Goal: Task Accomplishment & Management: Use online tool/utility

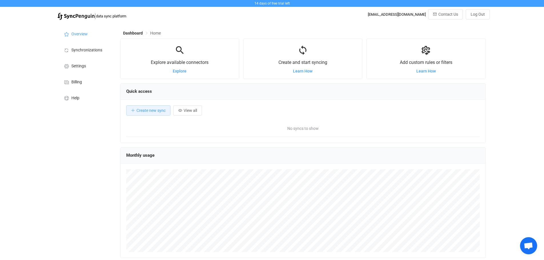
scroll to position [111, 366]
click at [81, 67] on span "Settings" at bounding box center [78, 66] width 15 height 5
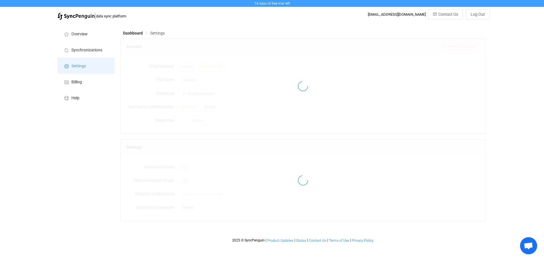
type input "[PERSON_NAME]"
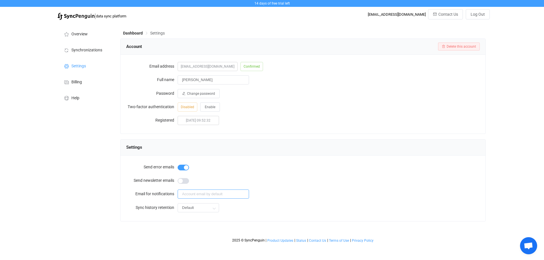
click at [192, 194] on input "text" at bounding box center [213, 194] width 71 height 9
type input "[EMAIL_ADDRESS][DOMAIN_NAME]"
click at [322, 203] on div "Default Default 1 hour 6 hours 12 hours 24 hours 3 days 7 days 14 days" at bounding box center [329, 208] width 302 height 12
click at [82, 49] on span "Synchronizations" at bounding box center [86, 50] width 31 height 5
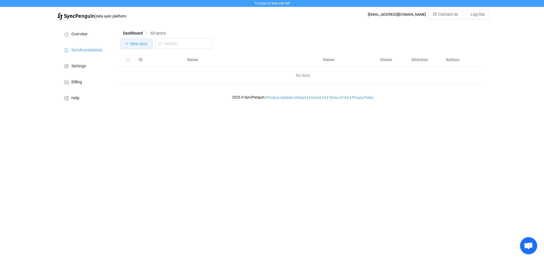
click at [136, 45] on span "New sync" at bounding box center [139, 43] width 17 height 5
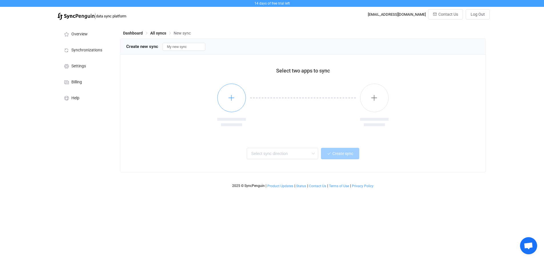
click at [233, 100] on icon "button" at bounding box center [231, 97] width 7 height 7
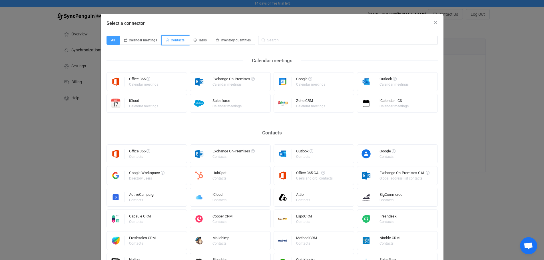
click at [176, 40] on span "Contacts" at bounding box center [178, 40] width 14 height 4
click at [167, 40] on input "Contacts" at bounding box center [165, 39] width 4 height 4
radio input "true"
radio input "false"
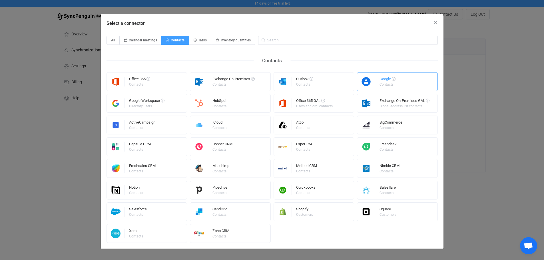
click at [374, 86] on div "Google Contacts" at bounding box center [397, 81] width 81 height 19
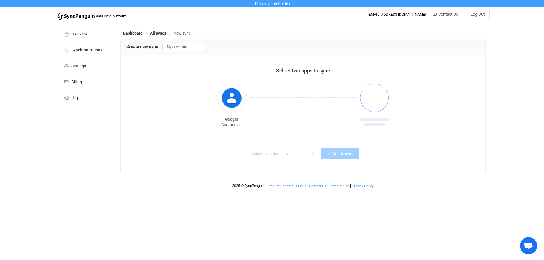
click at [379, 97] on button "button" at bounding box center [374, 98] width 29 height 29
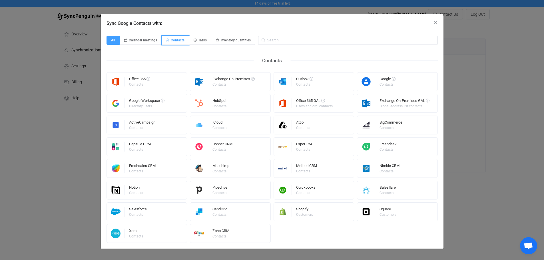
click at [173, 41] on span "Contacts" at bounding box center [178, 40] width 14 height 4
click at [167, 40] on input "Contacts" at bounding box center [165, 39] width 4 height 4
radio input "true"
radio input "false"
click at [231, 123] on div "iCloud Contacts" at bounding box center [230, 125] width 81 height 19
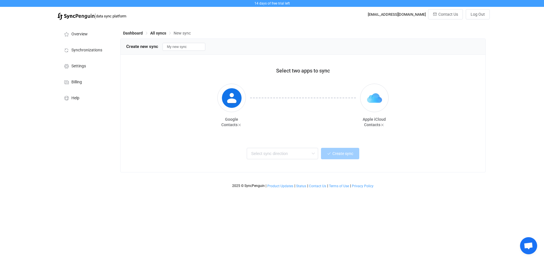
click at [402, 155] on div "Two-way One or multiple two-way syncs Google → iCloud One or multiple one-way s…" at bounding box center [302, 153] width 339 height 13
drag, startPoint x: 195, startPoint y: 48, endPoint x: 165, endPoint y: 48, distance: 29.4
click at [165, 48] on input "My new sync" at bounding box center [184, 47] width 43 height 8
type input "google til Icoud"
click at [110, 151] on div "Overview Synchronizations Settings Billing Help" at bounding box center [86, 107] width 63 height 168
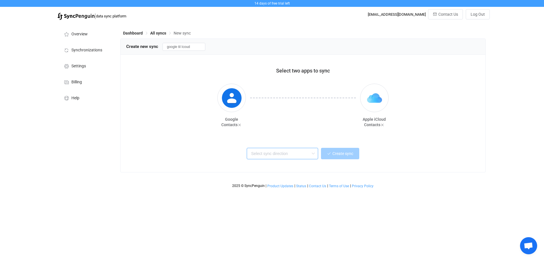
click at [290, 154] on input "text" at bounding box center [282, 153] width 71 height 11
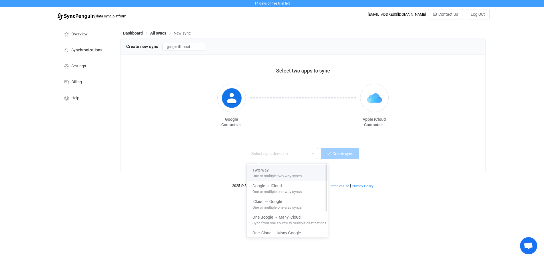
click at [277, 170] on div "Two-way" at bounding box center [290, 169] width 74 height 8
type input "Two-way"
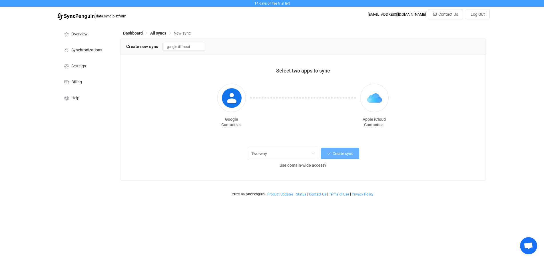
click at [341, 154] on span "Create sync" at bounding box center [343, 153] width 21 height 5
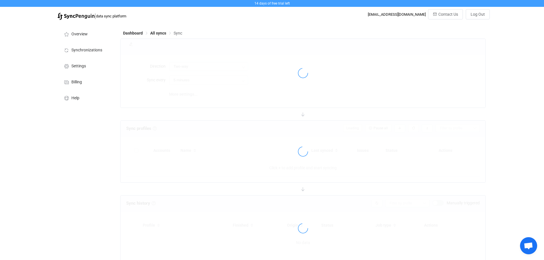
type input "10 minutes"
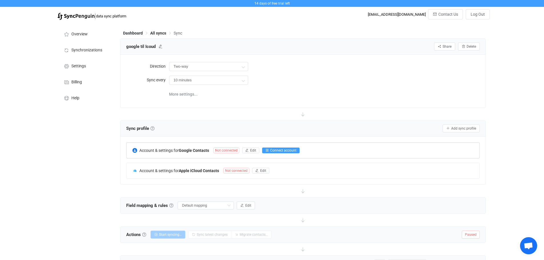
click at [279, 150] on span "Connect account" at bounding box center [283, 151] width 26 height 4
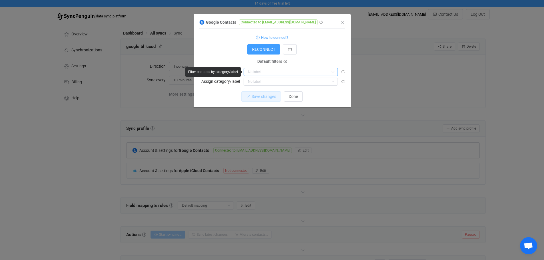
click at [322, 71] on input "dialog" at bounding box center [291, 72] width 94 height 8
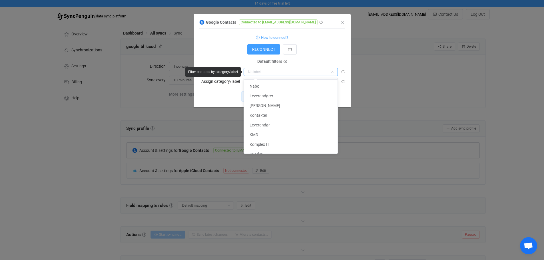
click at [322, 71] on input "dialog" at bounding box center [291, 72] width 94 height 8
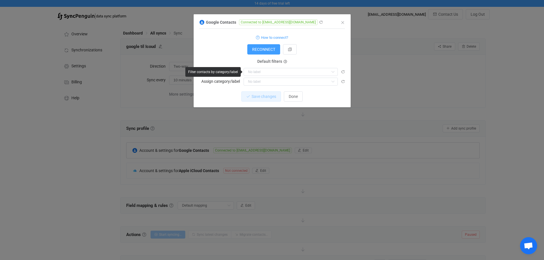
click at [331, 50] on div "RECONNECT" at bounding box center [272, 49] width 146 height 10
click at [294, 94] on span "Done" at bounding box center [293, 96] width 9 height 5
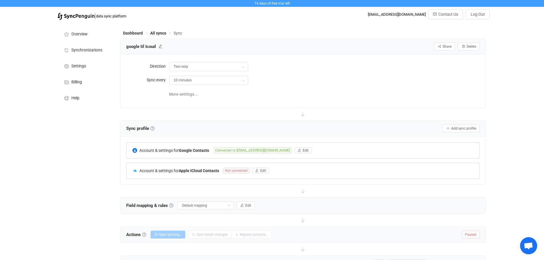
click at [234, 169] on span "Not connected" at bounding box center [236, 171] width 26 height 6
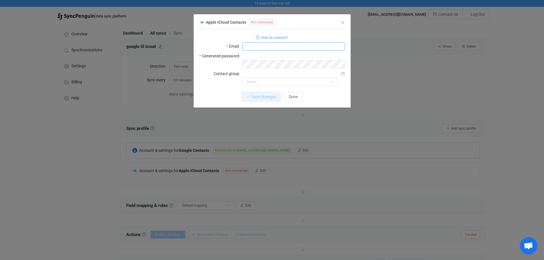
click at [257, 45] on input "dialog" at bounding box center [294, 47] width 103 height 8
type input "[EMAIL_ADDRESS][DOMAIN_NAME]"
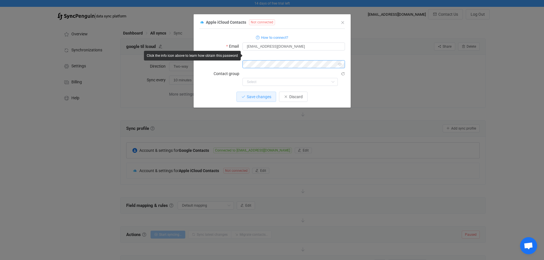
click at [229, 59] on body "14 days of free trial left | data sync platform [EMAIL_ADDRESS][DOMAIN_NAME] Co…" at bounding box center [272, 170] width 544 height 340
click at [208, 90] on div "1 { { "username": "[EMAIL_ADDRESS][DOMAIN_NAME]", "password": "[SECURITY_DATA]"…" at bounding box center [272, 68] width 146 height 79
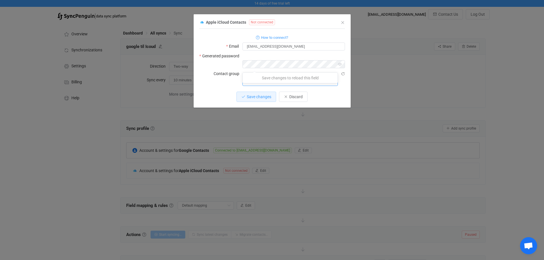
click at [260, 78] on input "dialog" at bounding box center [290, 82] width 95 height 8
click at [262, 78] on input "dialog" at bounding box center [290, 82] width 95 height 8
click at [263, 95] on span "Save changes" at bounding box center [259, 97] width 25 height 5
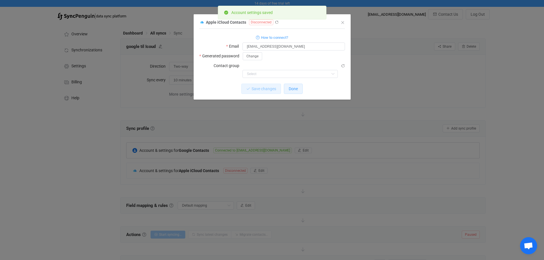
click at [296, 87] on span "Done" at bounding box center [293, 89] width 9 height 5
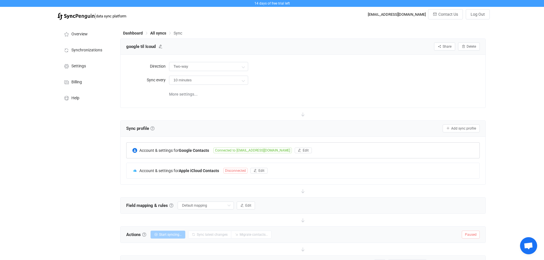
click at [420, 139] on div "Account & settings for Google Contacts Connected to [EMAIL_ADDRESS][DOMAIN_NAME…" at bounding box center [303, 161] width 365 height 48
click at [261, 171] on span "Edit" at bounding box center [262, 171] width 6 height 4
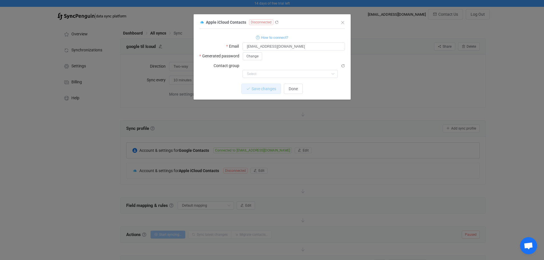
click at [273, 37] on span "How to connect?" at bounding box center [274, 37] width 27 height 7
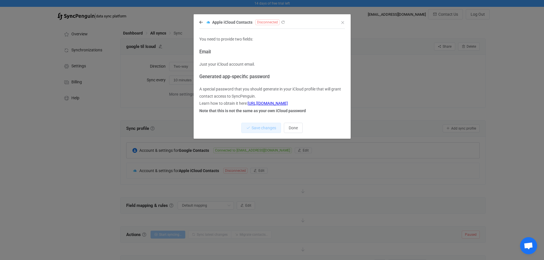
click at [288, 103] on link "[URL][DOMAIN_NAME]" at bounding box center [268, 103] width 40 height 5
